Goal: Task Accomplishment & Management: Manage account settings

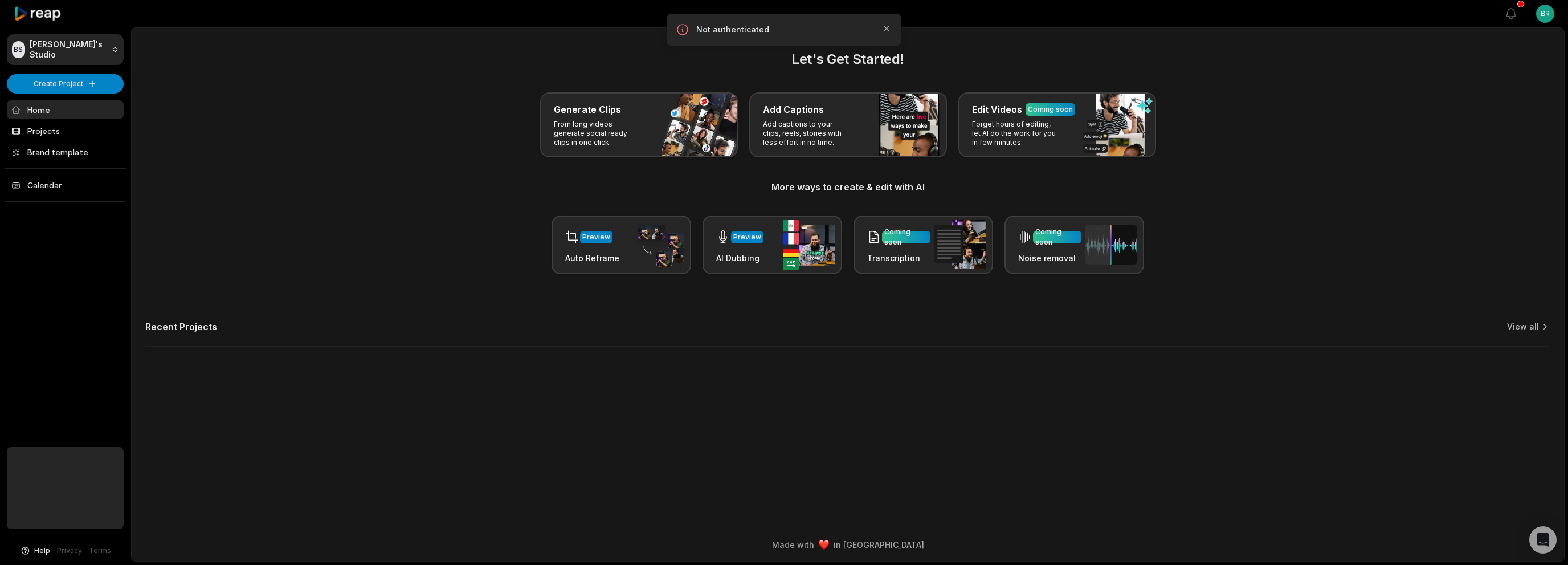
click at [1545, 17] on html "BS [PERSON_NAME]'s Studio Create Project Home Projects Brand template Calendar …" at bounding box center [784, 282] width 1568 height 565
click at [1483, 70] on span "Settings" at bounding box center [1487, 71] width 30 height 12
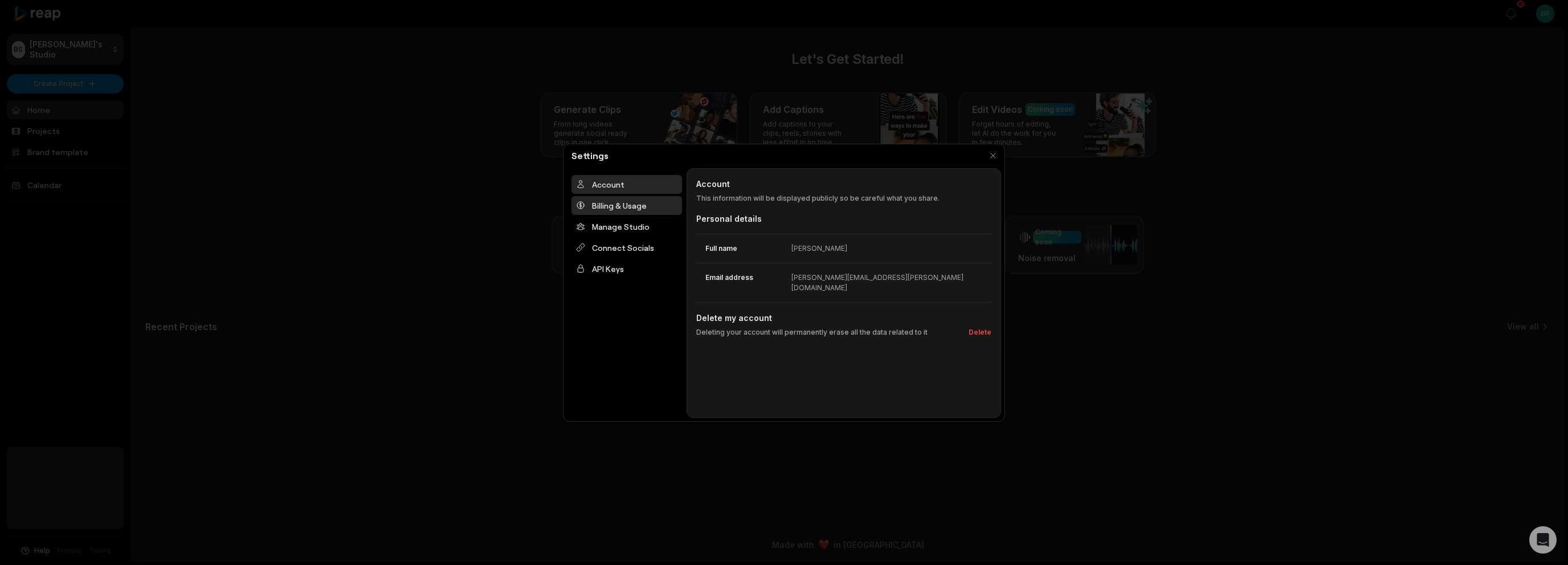
click at [622, 207] on div "Billing & Usage" at bounding box center [627, 205] width 111 height 19
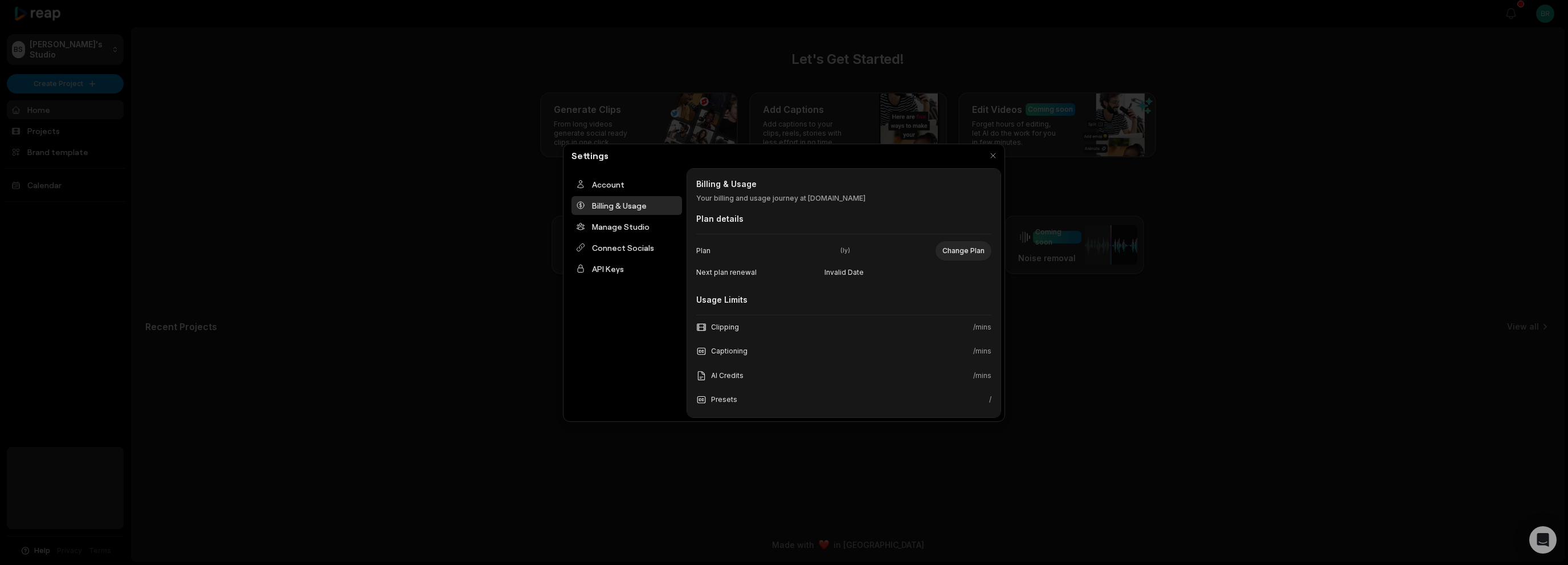
scroll to position [104, 0]
click at [980, 400] on icon "button" at bounding box center [985, 403] width 12 height 12
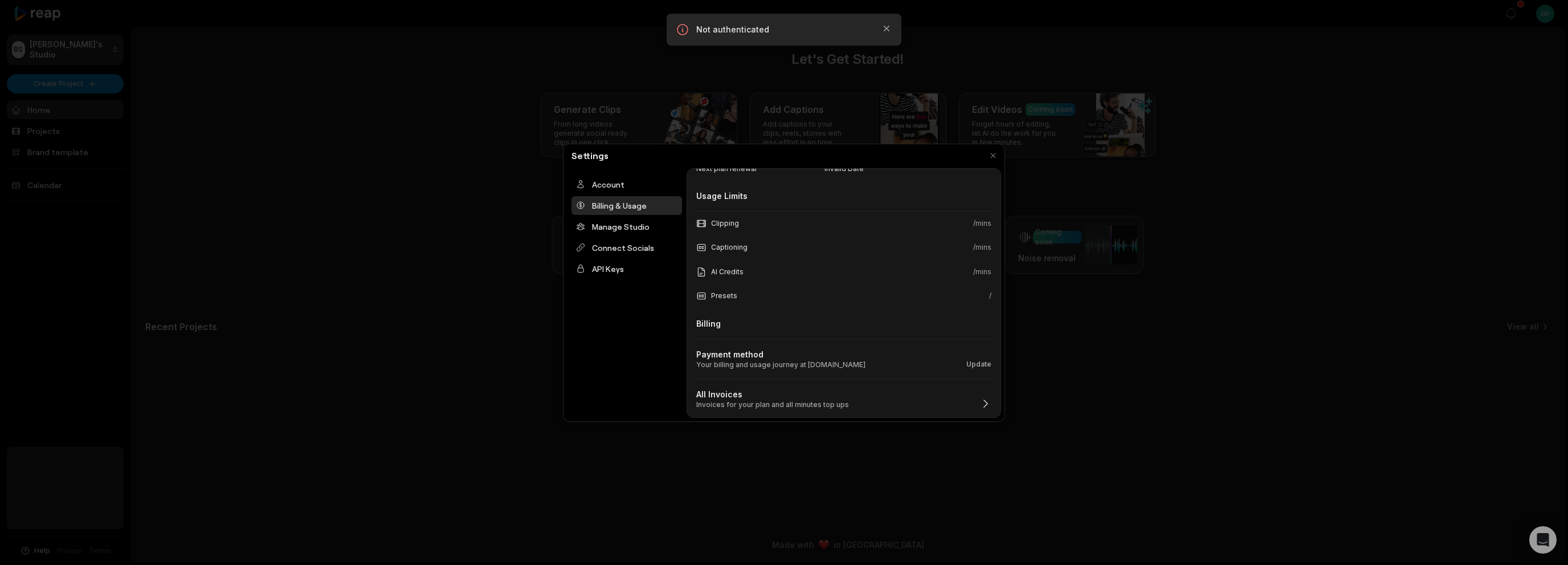
click at [980, 401] on icon "button" at bounding box center [985, 403] width 12 height 12
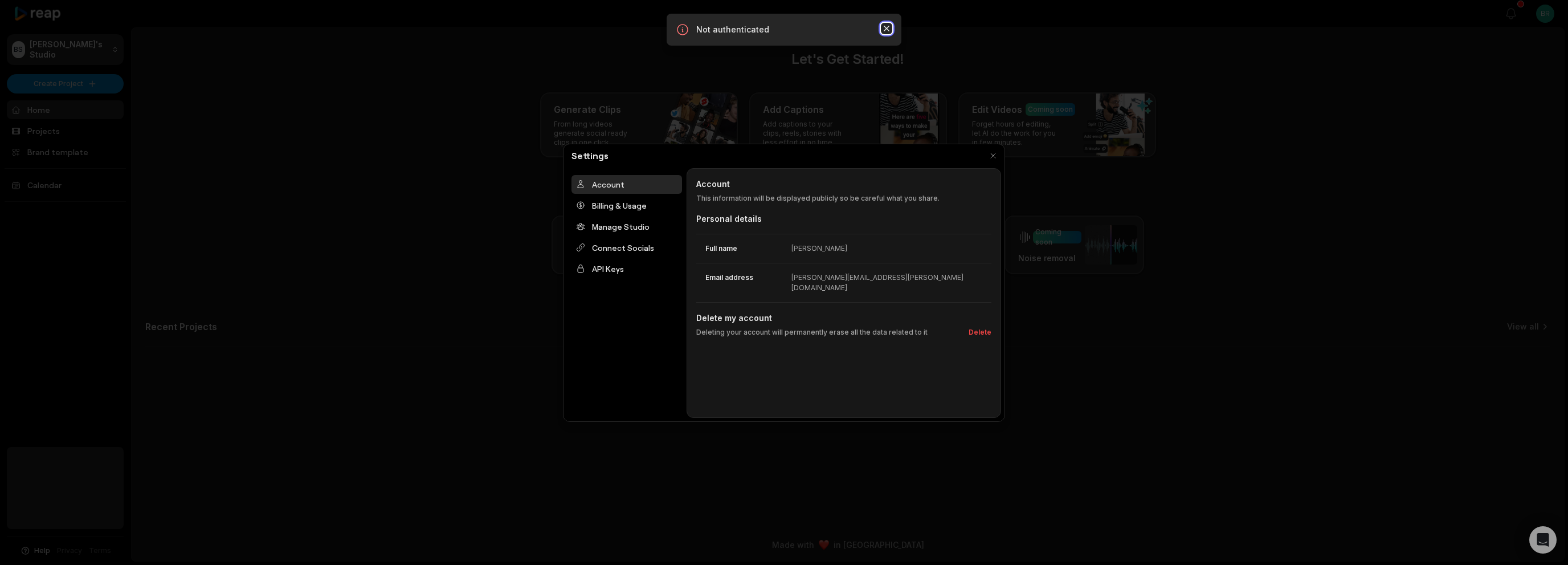
click at [884, 30] on icon "button" at bounding box center [886, 28] width 5 height 5
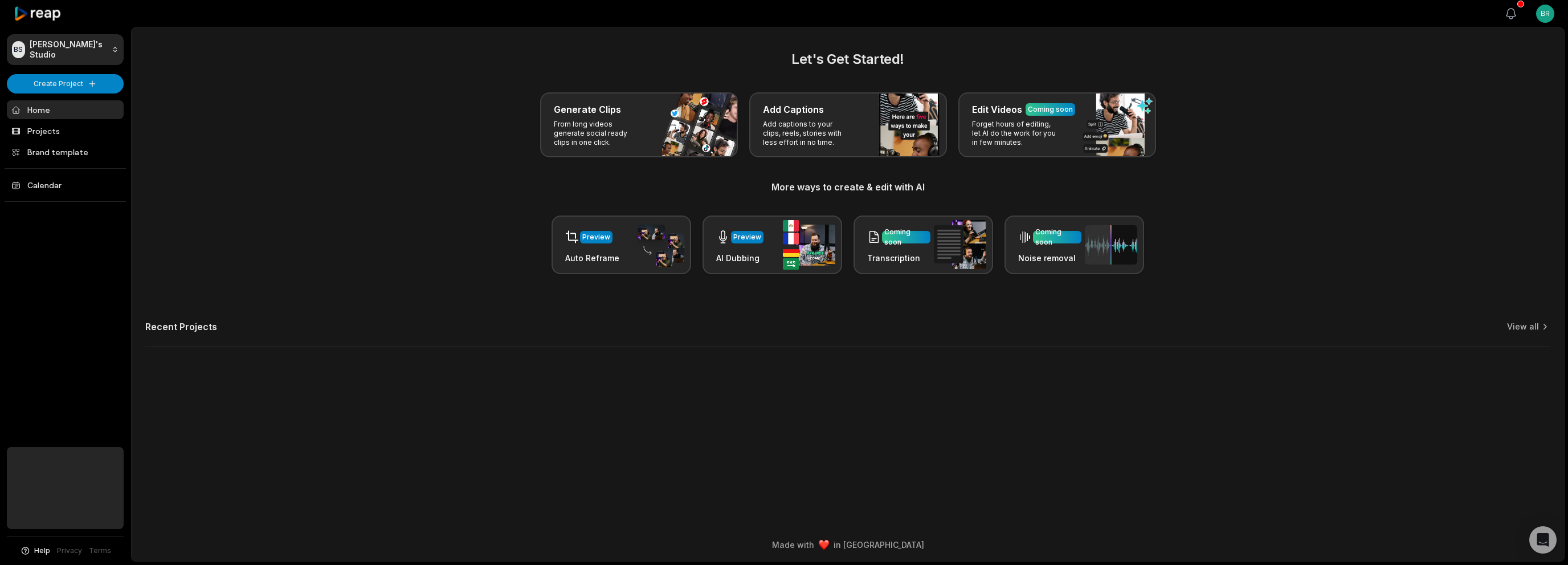
click at [1511, 13] on icon "button" at bounding box center [1511, 13] width 13 height 13
click at [1456, 304] on div "Let's Get Started! Generate Clips From long videos generate social ready clips …" at bounding box center [847, 204] width 1432 height 311
